Goal: Task Accomplishment & Management: Use online tool/utility

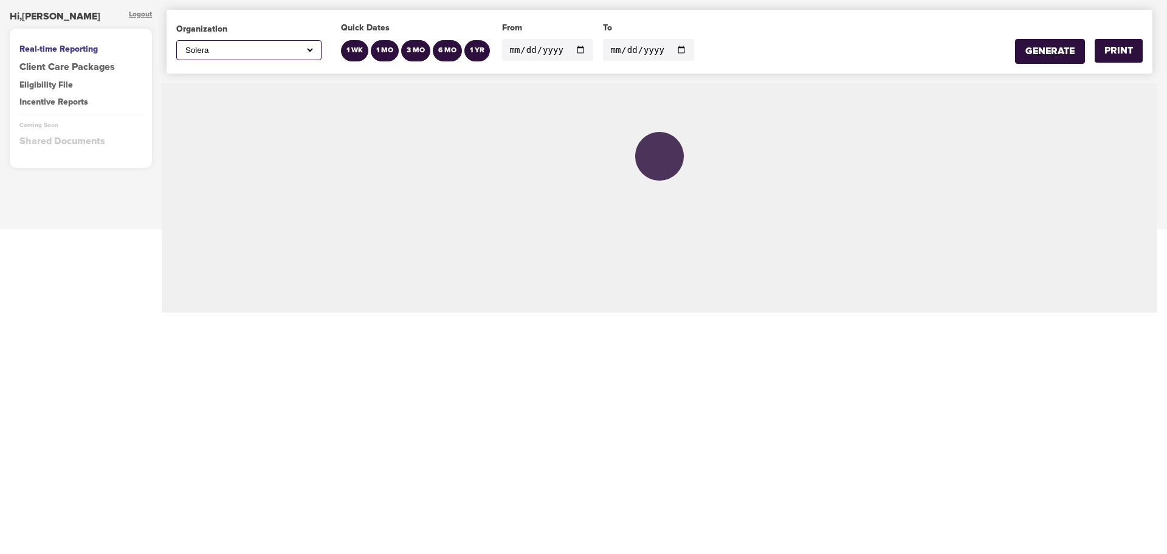
select select "597"
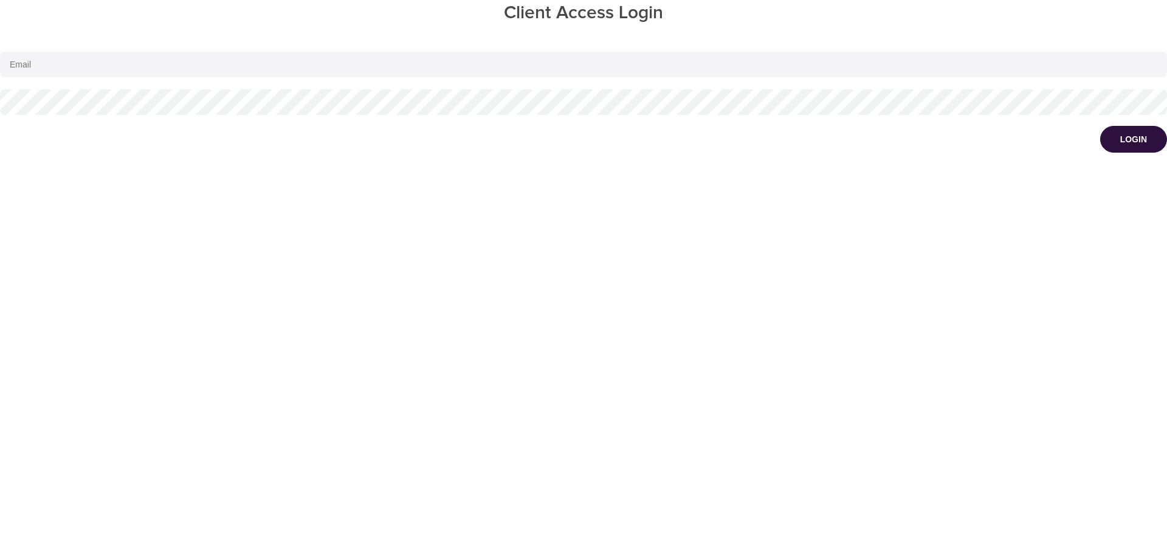
type input "cwondrow@wondrhealth.com"
click at [1149, 142] on button "Login" at bounding box center [1133, 139] width 67 height 27
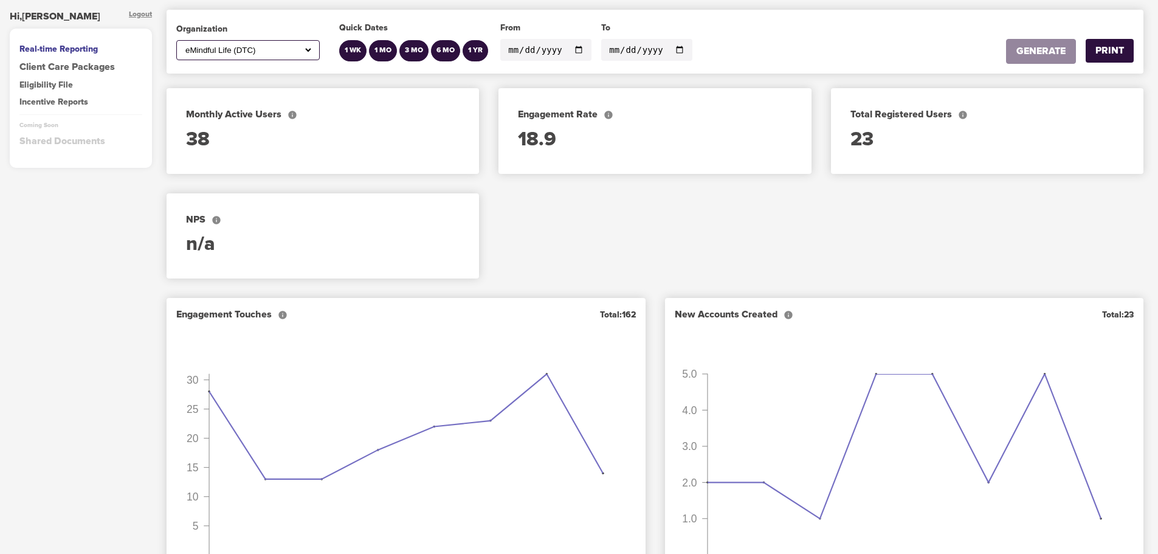
click at [312, 52] on select "All ABC Corp ADM AECOM Aetna AFCU Alex Lee, Inc Alltrust Employees Alltrust Ins…" at bounding box center [248, 50] width 130 height 10
select select "597"
click at [183, 45] on select "All ABC Corp ADM AECOM Aetna AFCU Alex Lee, Inc Alltrust Employees Alltrust Ins…" at bounding box center [248, 50] width 130 height 10
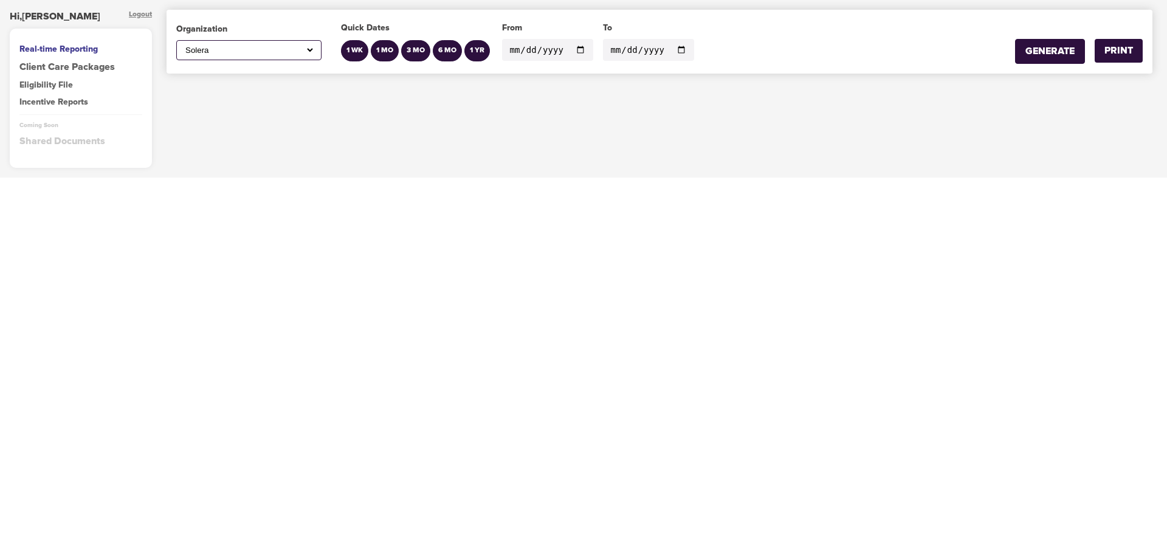
click at [577, 49] on input "2025-09-12" at bounding box center [547, 50] width 91 height 22
type input "[DATE]"
click at [672, 50] on input "2025-09-19" at bounding box center [648, 50] width 91 height 22
type input "[DATE]"
click at [1052, 53] on div "GENERATE" at bounding box center [1049, 51] width 49 height 14
